Goal: Task Accomplishment & Management: Manage account settings

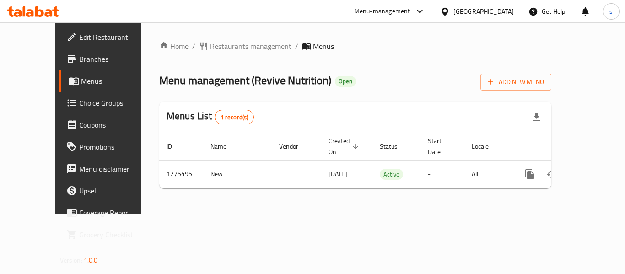
click at [79, 103] on span "Choice Groups" at bounding box center [115, 102] width 73 height 11
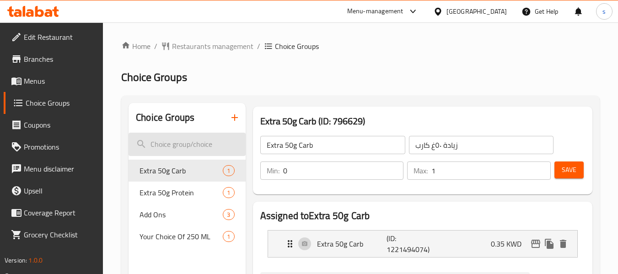
click at [192, 145] on input "search" at bounding box center [187, 144] width 117 height 23
paste input "Your Choice Of 250 ML:"
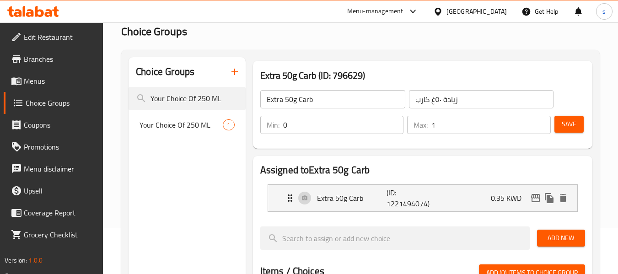
scroll to position [91, 0]
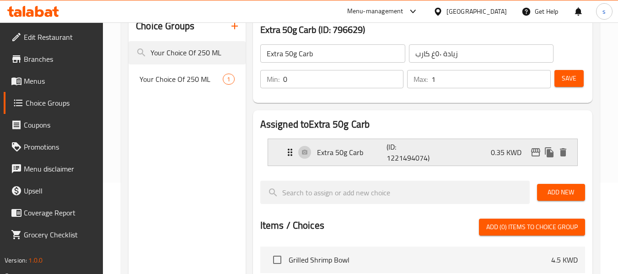
click at [287, 153] on icon "Expand" at bounding box center [290, 152] width 11 height 11
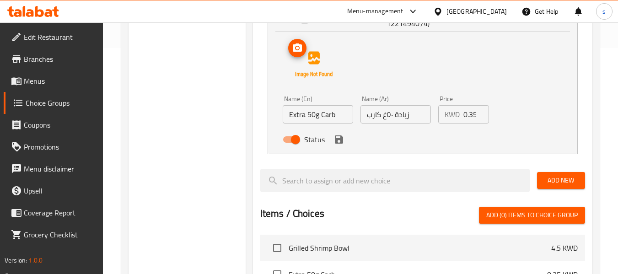
scroll to position [229, 0]
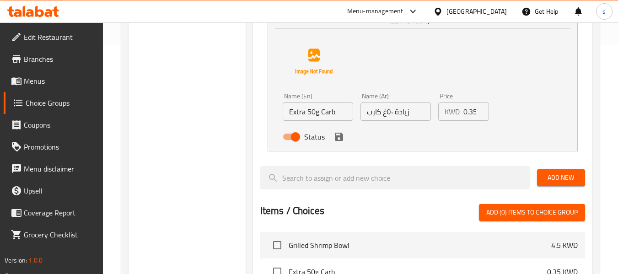
type input "Your Choice Of 250 ML"
click at [63, 59] on span "Branches" at bounding box center [60, 59] width 72 height 11
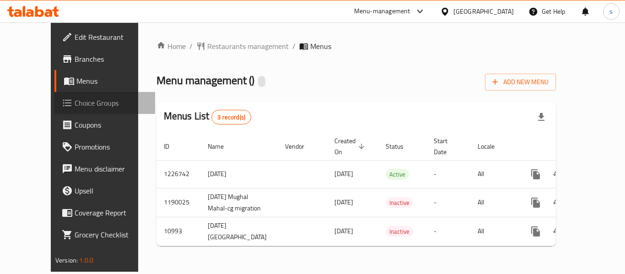
click at [75, 105] on span "Choice Groups" at bounding box center [111, 102] width 73 height 11
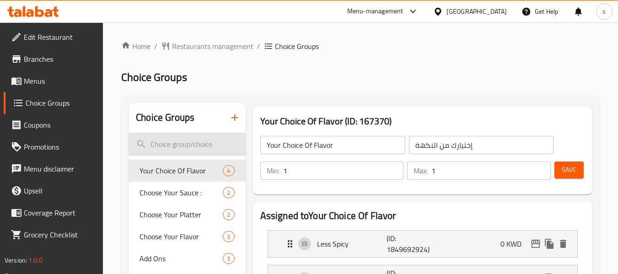
click at [183, 144] on input "search" at bounding box center [187, 144] width 117 height 23
paste input "Add-on for Best Selling Items"
type input "Add-on for Best Selling Items"
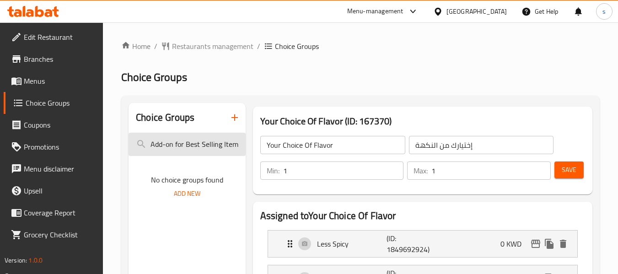
scroll to position [0, 4]
click at [181, 147] on input "Add-on for Best Selling Items" at bounding box center [187, 144] width 117 height 23
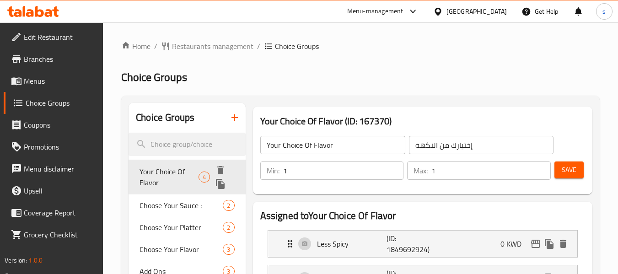
scroll to position [0, 0]
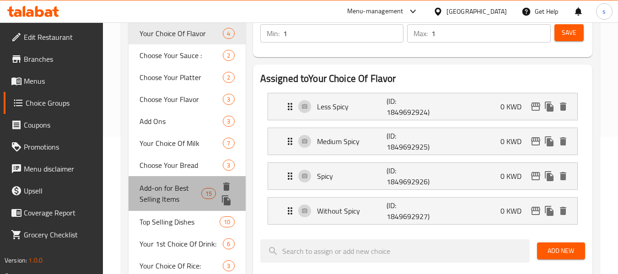
click at [163, 201] on span "Add-on for Best Selling Items" at bounding box center [171, 194] width 62 height 22
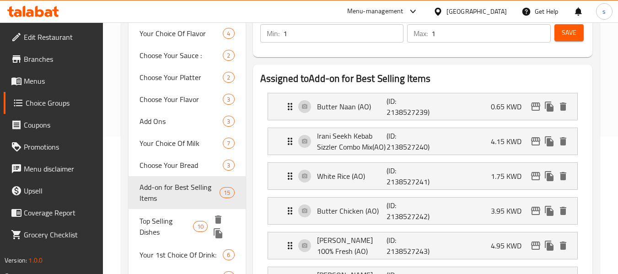
type input "Add-on for Best Selling Items"
type input "إضافات"
type input "0"
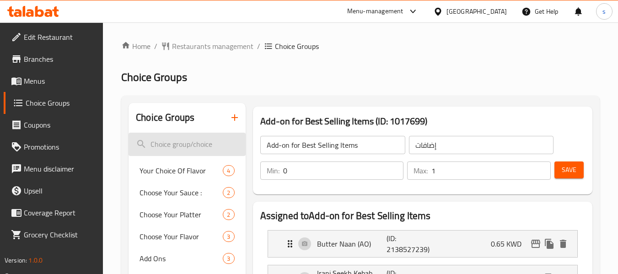
click at [180, 154] on input "search" at bounding box center [187, 144] width 117 height 23
paste input "Add-on for Best Selling Items"
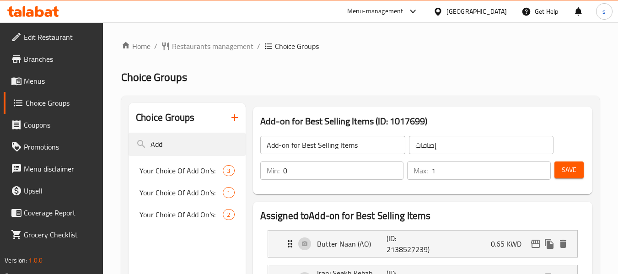
type input "Add"
click at [320, 146] on input "Add-on for Best Selling Items" at bounding box center [332, 145] width 145 height 18
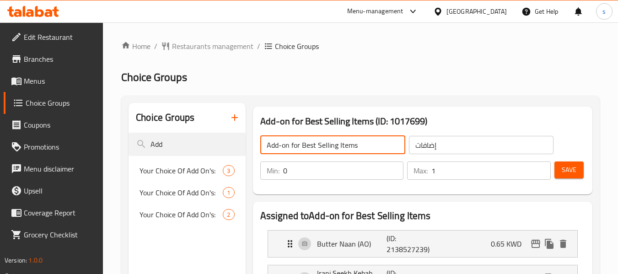
click at [320, 146] on input "Add-on for Best Selling Items" at bounding box center [332, 145] width 145 height 18
paste input "text"
click at [290, 147] on input "Add-on for Best Selling Items" at bounding box center [332, 145] width 145 height 18
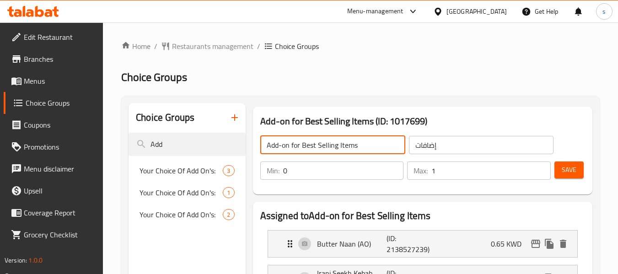
click at [290, 147] on input "Add-on for Best Selling Items" at bounding box center [332, 145] width 145 height 18
type input "Add-on for Best Selling Items"
click at [161, 141] on input "Add" at bounding box center [187, 144] width 117 height 23
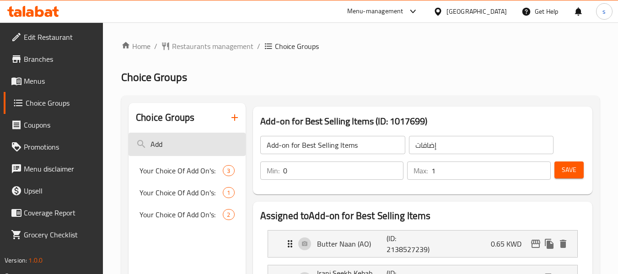
click at [161, 141] on input "Add" at bounding box center [187, 144] width 117 height 23
paste input "-on for Best Selling Items"
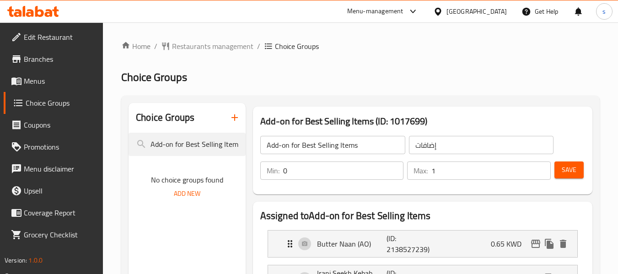
scroll to position [0, 4]
type input "Add-on for Best Selling Items"
click at [194, 195] on span "Add New" at bounding box center [187, 193] width 27 height 11
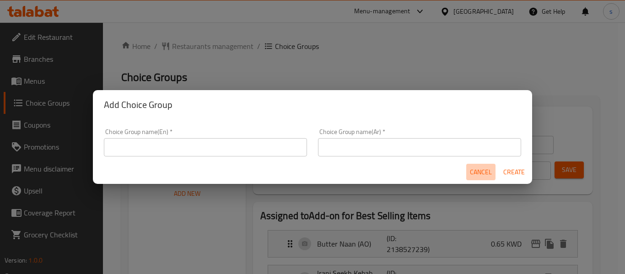
click at [486, 170] on span "Cancel" at bounding box center [481, 172] width 22 height 11
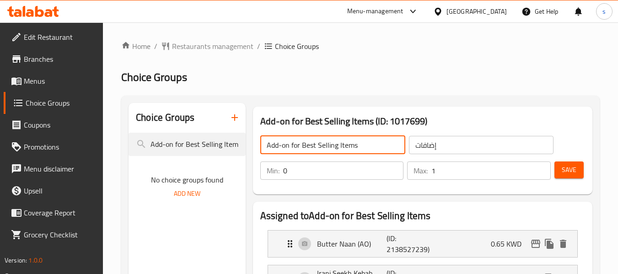
click at [335, 155] on div "Add-on for Best Selling Items ​" at bounding box center [332, 145] width 149 height 22
click at [337, 151] on input "Add-on for Best Selling Items" at bounding box center [332, 145] width 145 height 18
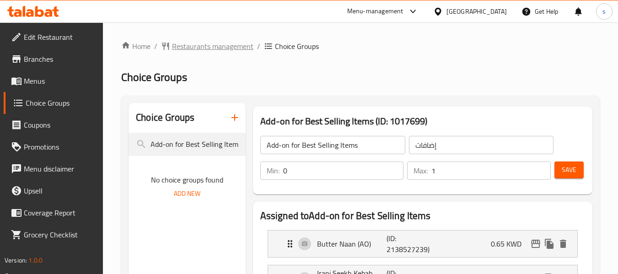
click at [170, 43] on icon "breadcrumb" at bounding box center [165, 46] width 9 height 9
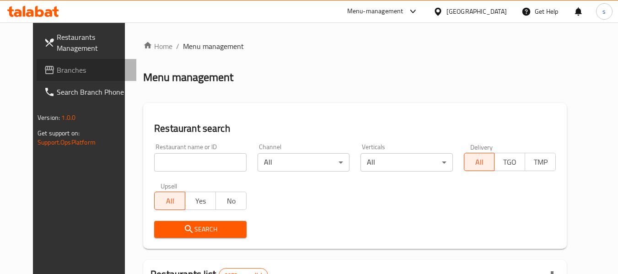
click at [57, 74] on span "Branches" at bounding box center [93, 70] width 72 height 11
